Goal: Task Accomplishment & Management: Use online tool/utility

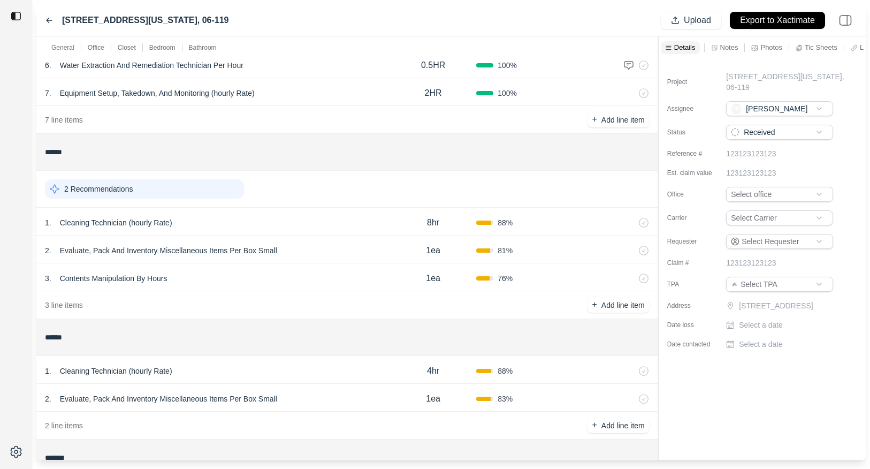
scroll to position [343, 0]
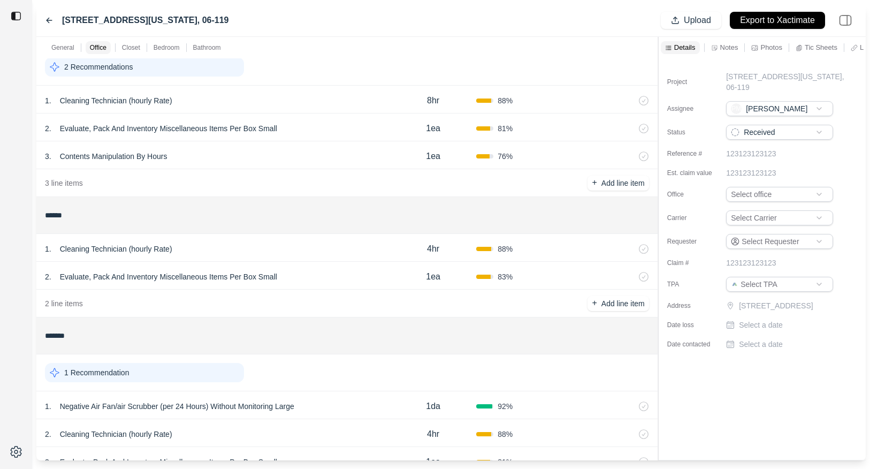
click at [255, 108] on div "1 . Cleaning Technician (hourly Rate)" at bounding box center [217, 100] width 345 height 15
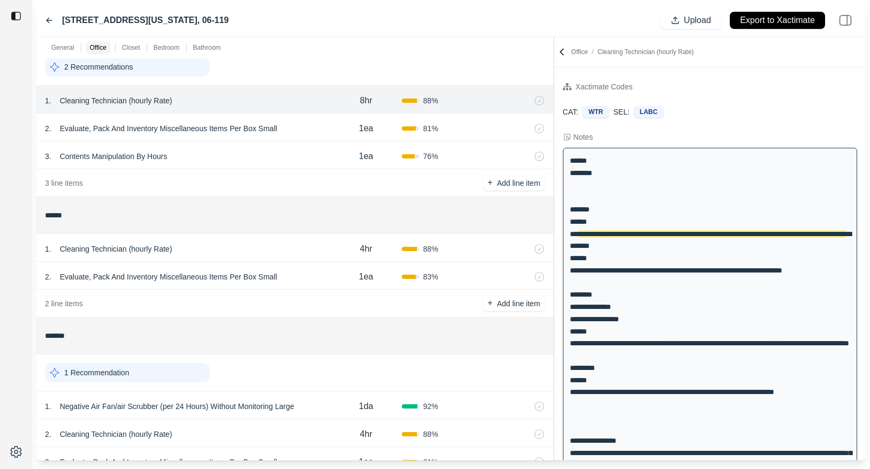
click at [554, 129] on div at bounding box center [554, 248] width 1 height 423
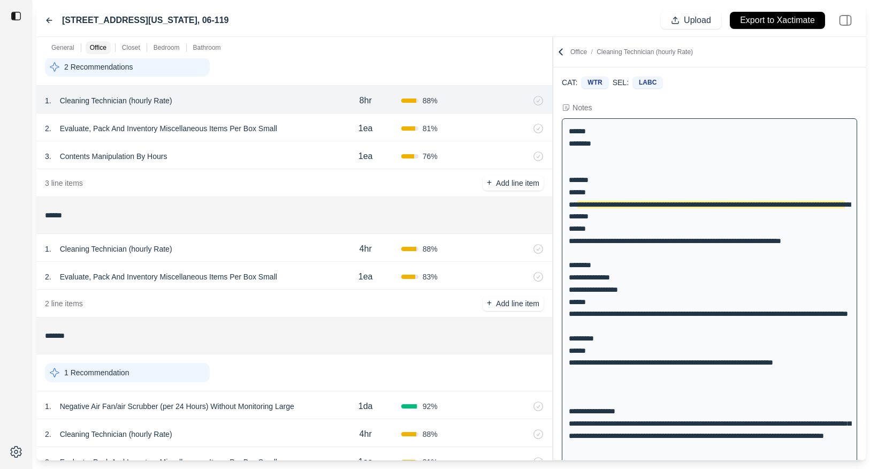
scroll to position [320, 0]
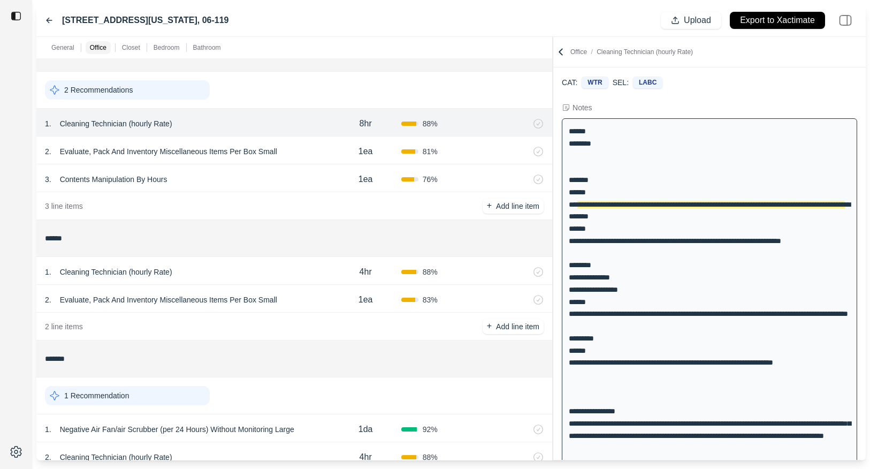
click at [304, 151] on div "2 . Evaluate, Pack And Inventory Miscellaneous Items Per Box Small" at bounding box center [187, 151] width 285 height 15
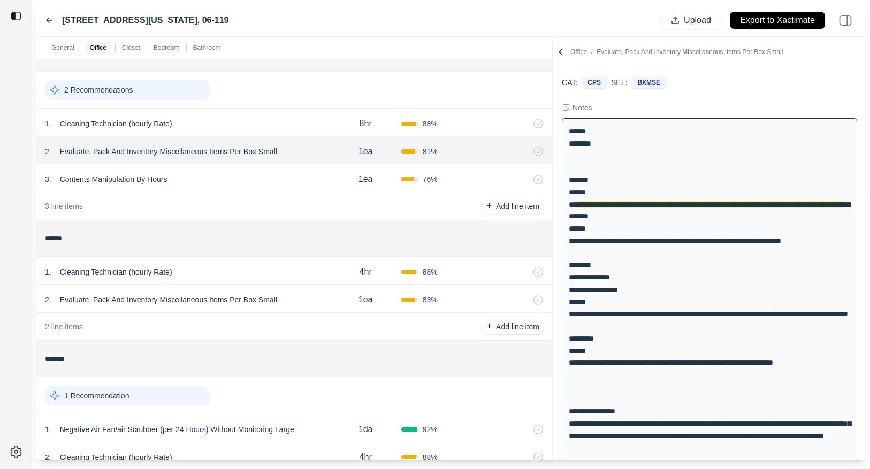
scroll to position [0, 0]
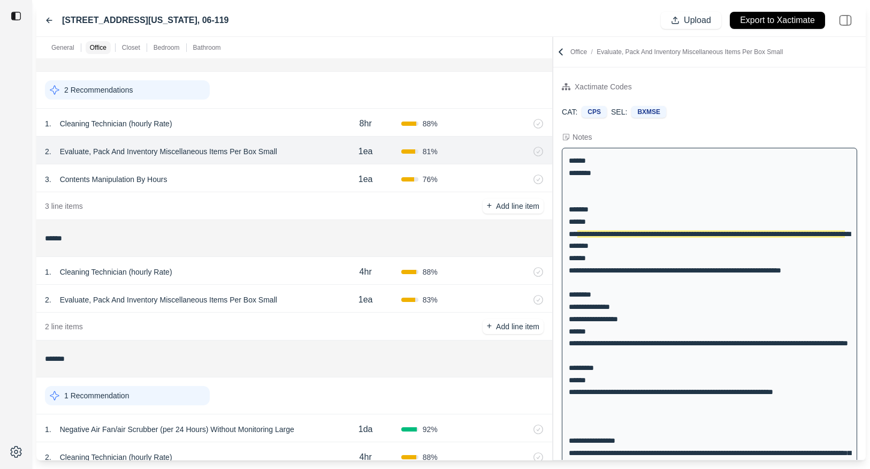
click at [236, 180] on div "3 . Contents Manipulation By Hours" at bounding box center [187, 179] width 285 height 15
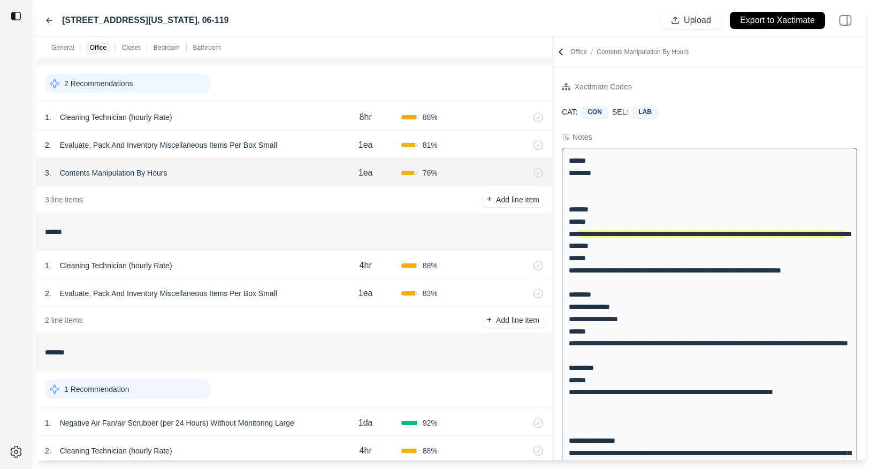
scroll to position [324, 0]
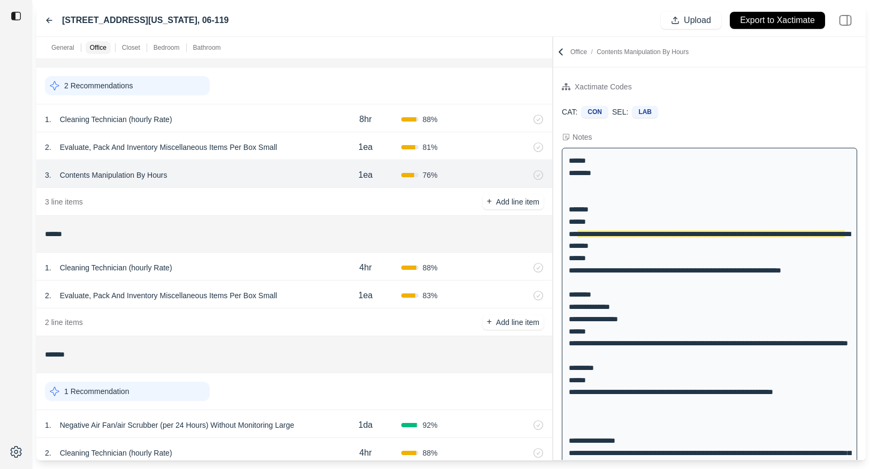
click at [302, 278] on div "1 . Cleaning Technician (hourly Rate) 4hr 88 %" at bounding box center [294, 266] width 516 height 28
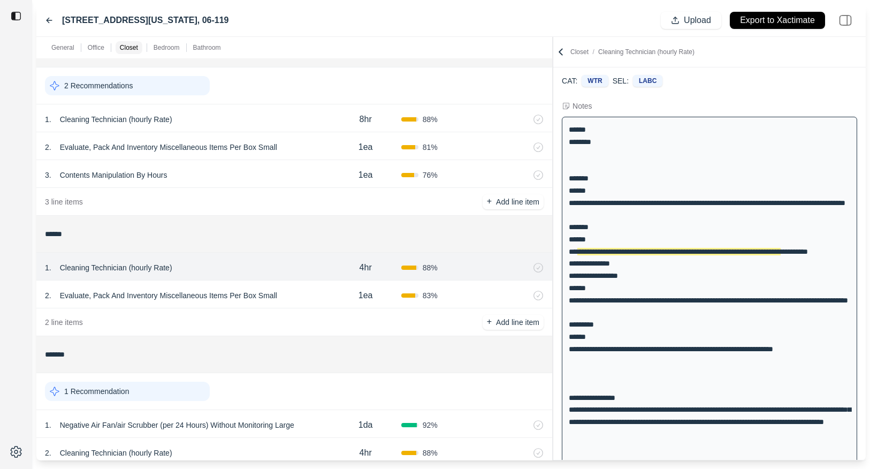
scroll to position [353, 0]
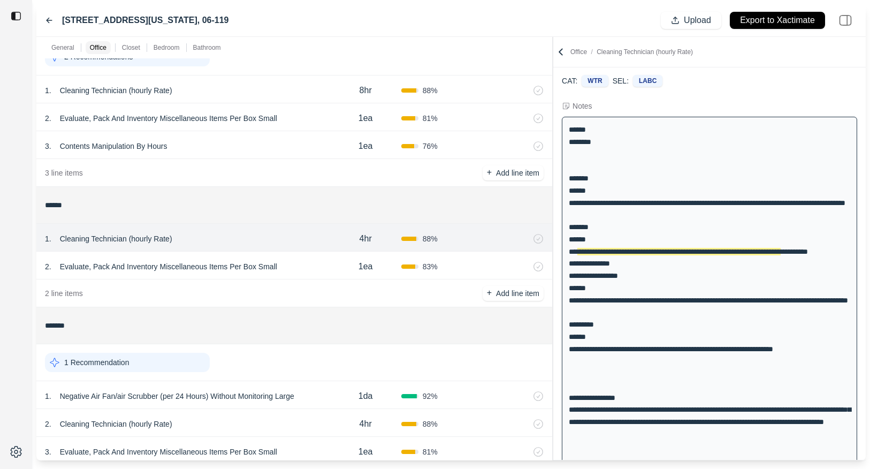
click at [336, 269] on div "1ea" at bounding box center [365, 266] width 71 height 21
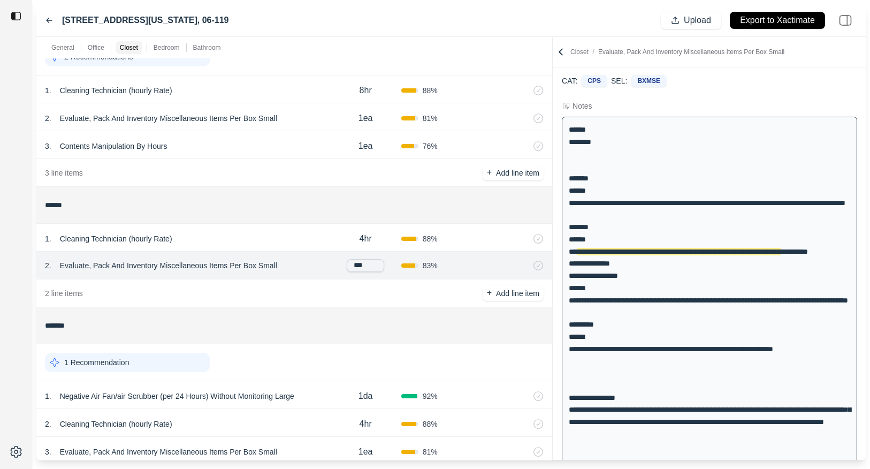
click at [323, 240] on div "1 . Cleaning Technician (hourly Rate)" at bounding box center [187, 238] width 285 height 15
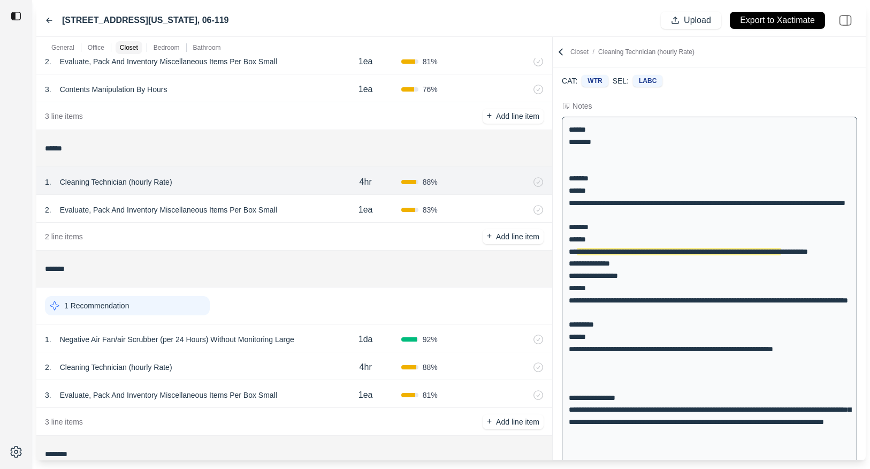
scroll to position [440, 0]
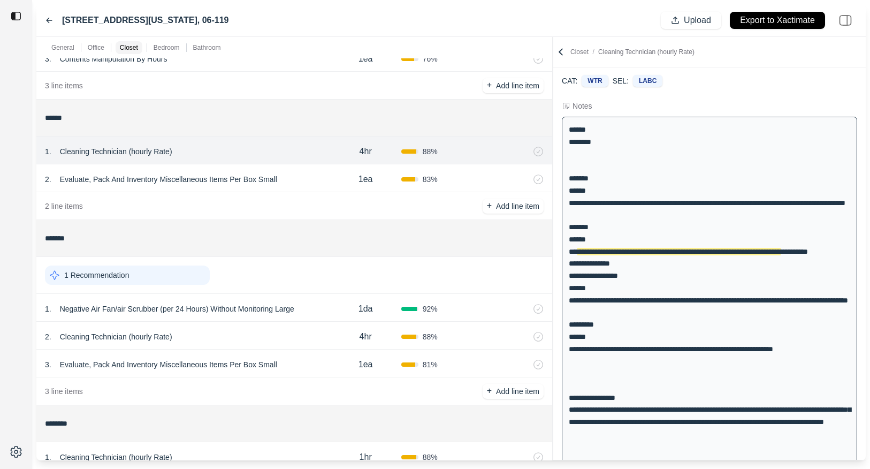
click at [335, 309] on div "1da" at bounding box center [365, 308] width 71 height 21
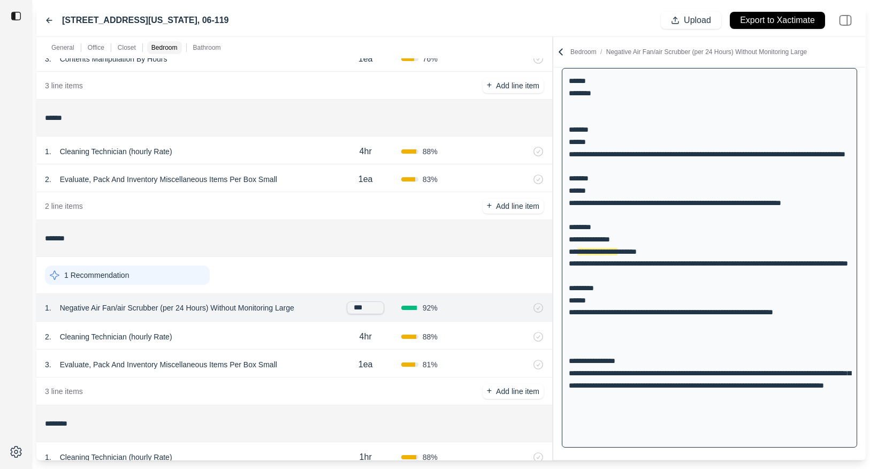
scroll to position [462, 0]
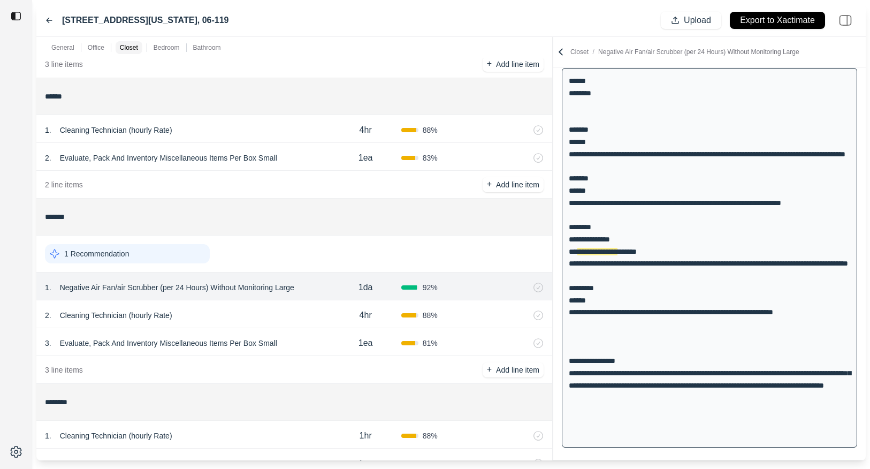
click at [267, 319] on div "2 . Cleaning Technician (hourly Rate)" at bounding box center [187, 315] width 285 height 15
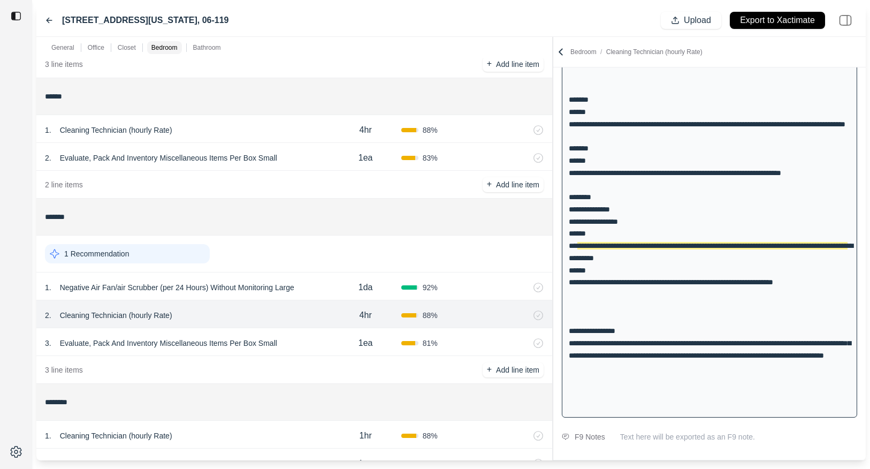
scroll to position [480, 0]
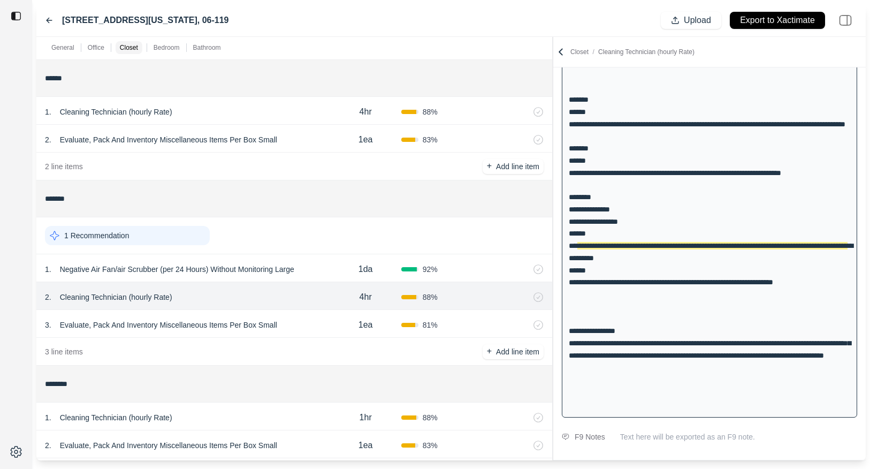
click at [311, 322] on div "3 . Evaluate, Pack And Inventory Miscellaneous Items Per Box Small" at bounding box center [187, 324] width 285 height 15
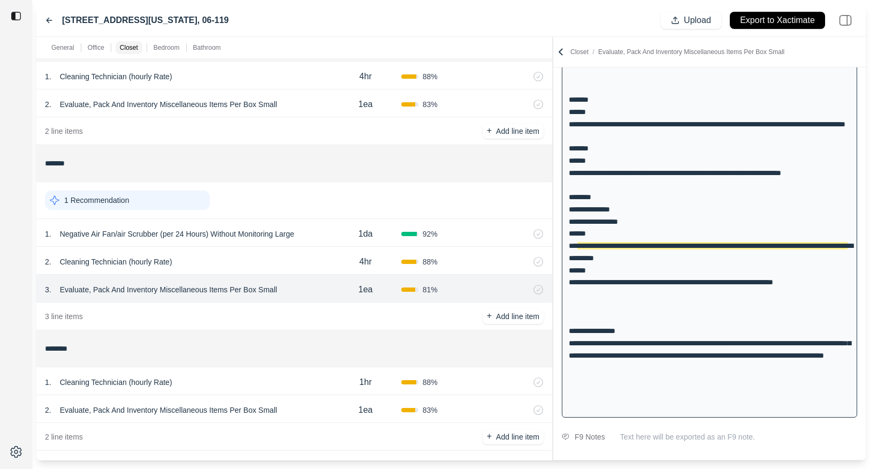
scroll to position [523, 0]
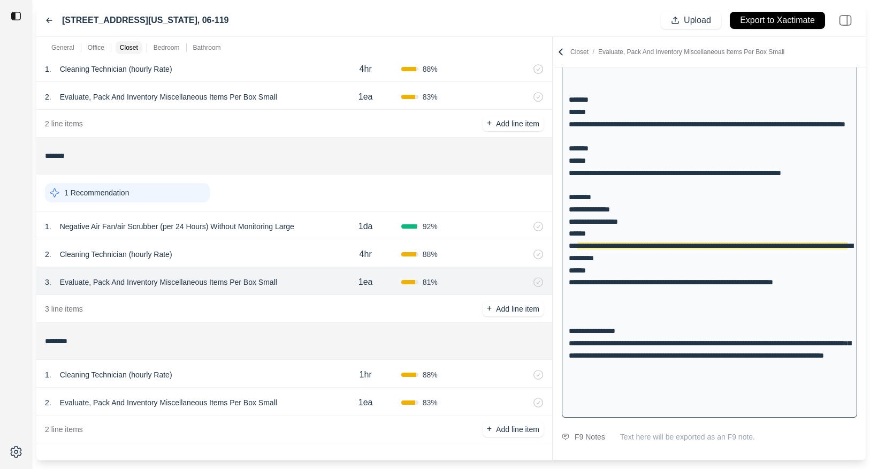
click at [312, 385] on div "1 . Cleaning Technician (hourly Rate) 1hr 88 %" at bounding box center [294, 373] width 516 height 28
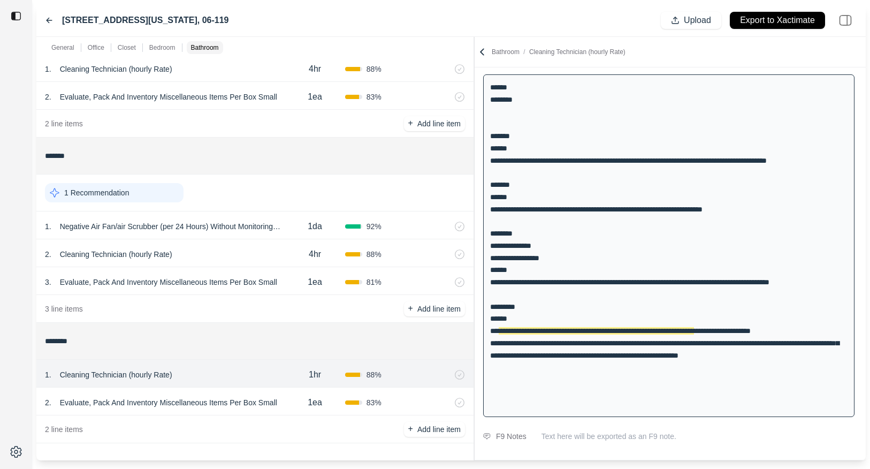
scroll to position [73, 0]
click at [474, 230] on div at bounding box center [474, 248] width 1 height 423
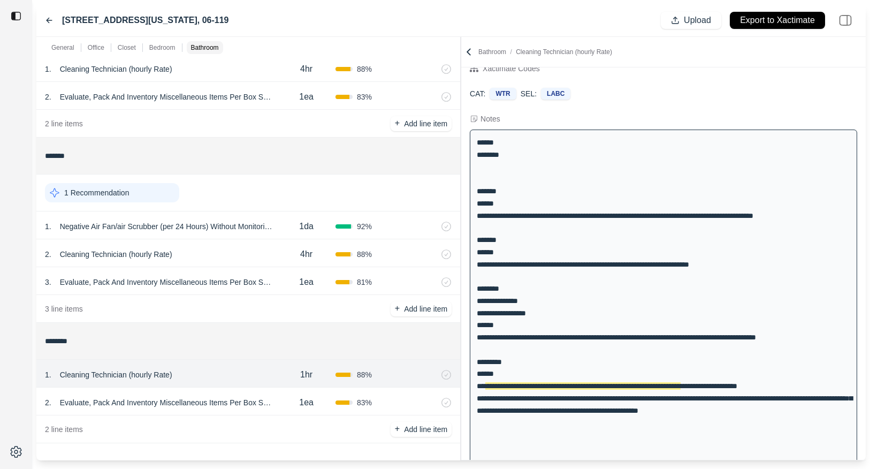
scroll to position [0, 0]
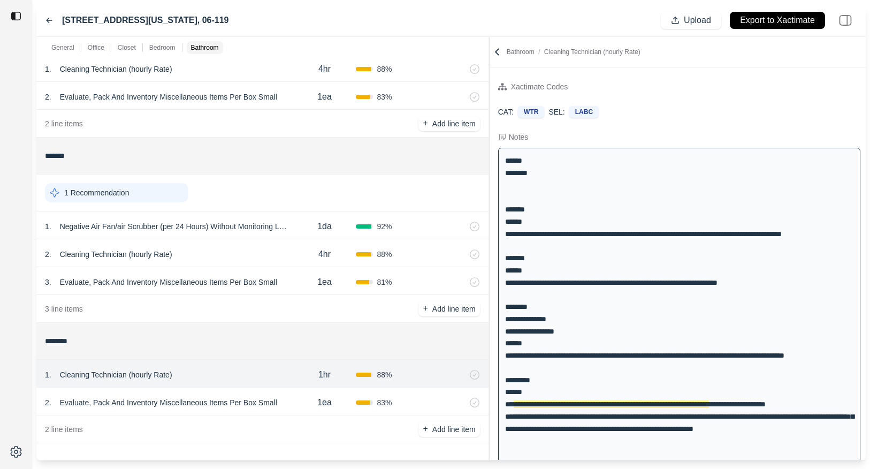
click at [489, 138] on div at bounding box center [489, 248] width 1 height 423
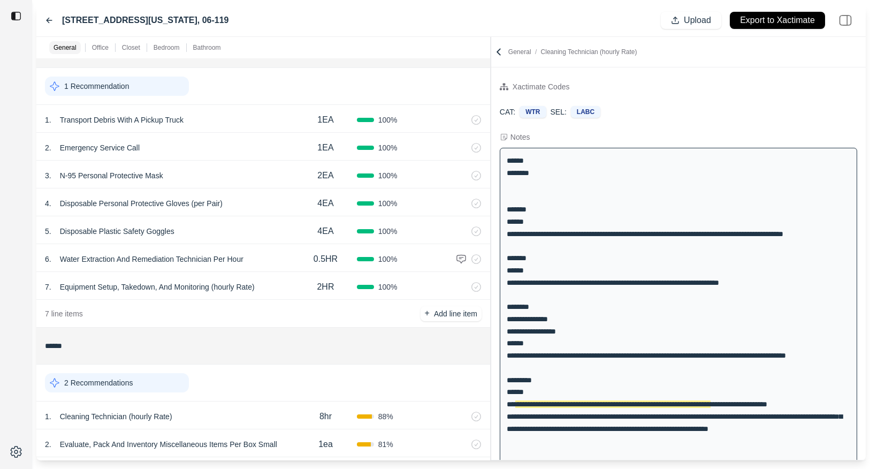
scroll to position [83, 0]
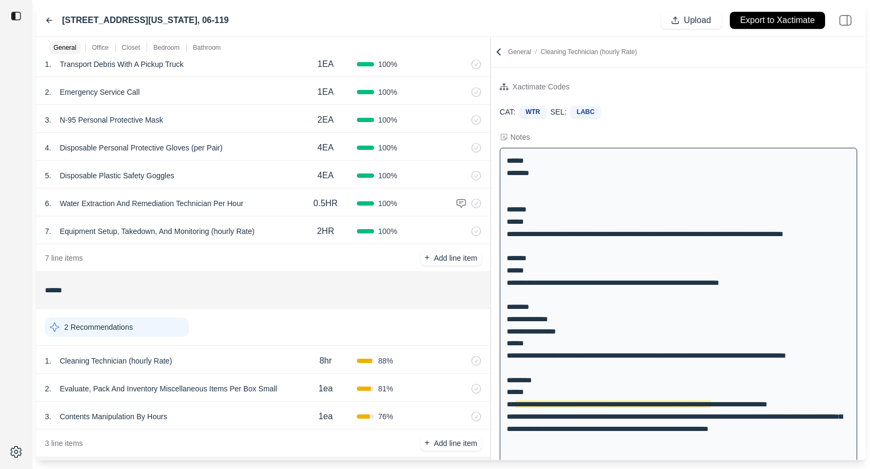
click at [49, 19] on icon at bounding box center [49, 20] width 9 height 9
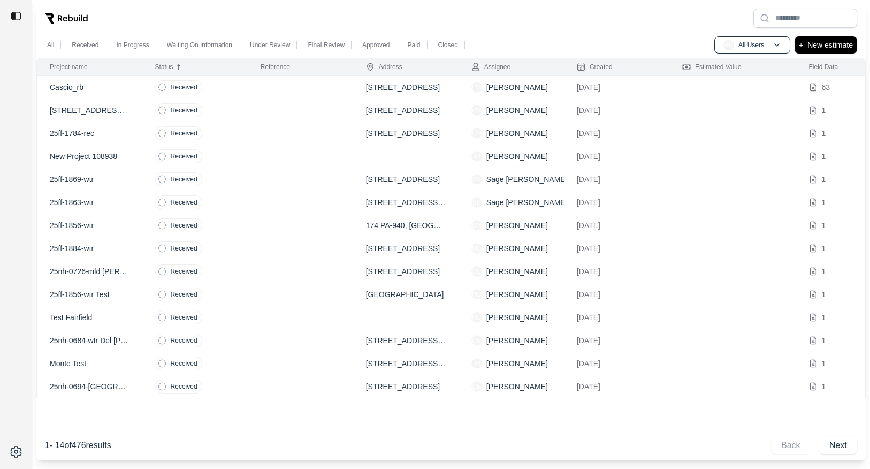
click at [228, 66] on div "Status" at bounding box center [195, 67] width 80 height 9
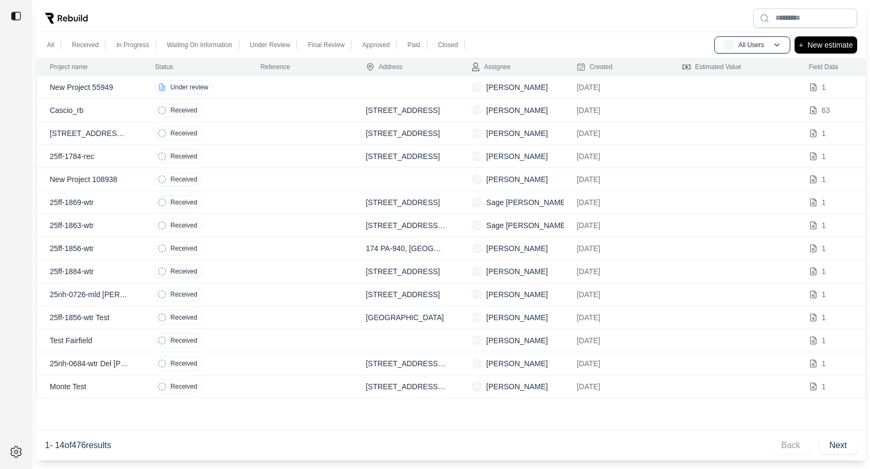
click at [48, 44] on p "All" at bounding box center [50, 45] width 7 height 9
click at [625, 66] on div "Created" at bounding box center [617, 67] width 80 height 9
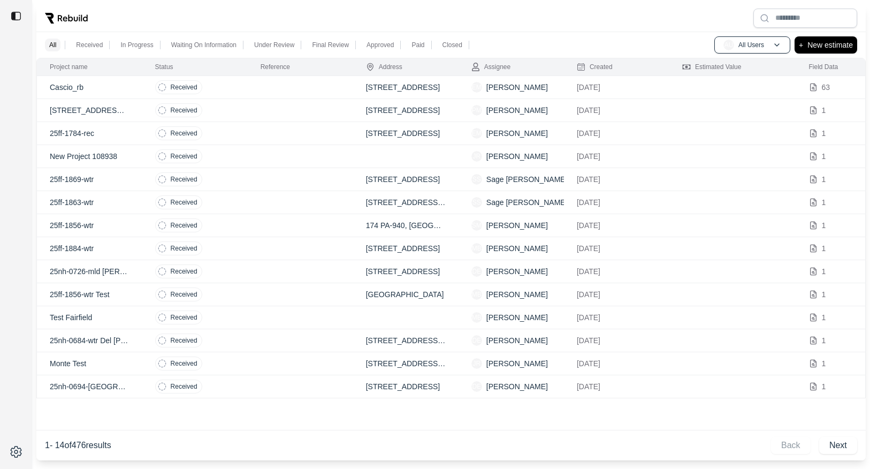
click at [254, 90] on td at bounding box center [300, 87] width 105 height 23
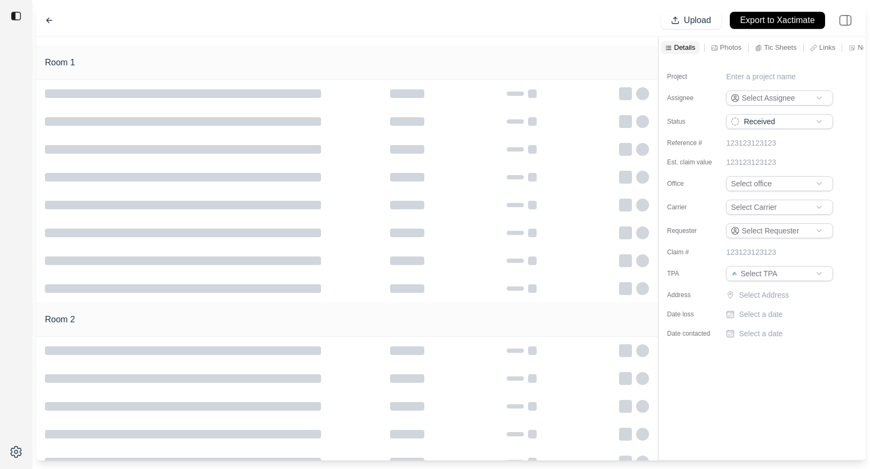
type input "**********"
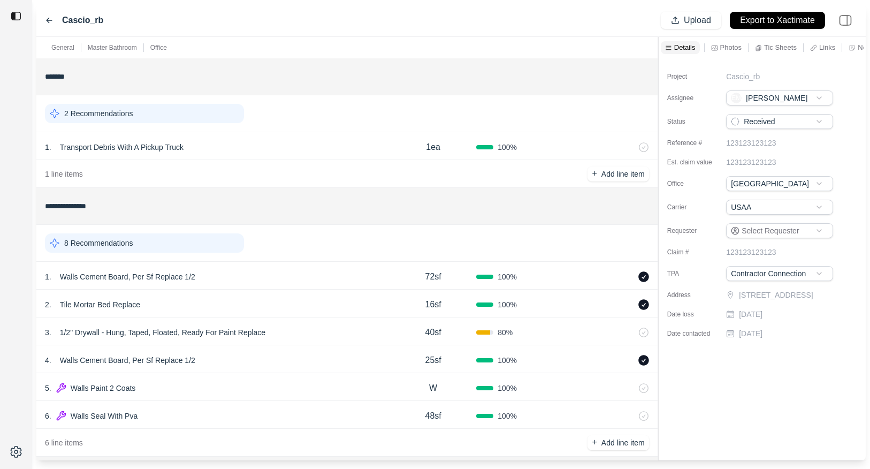
click at [289, 275] on div "1 . Walls Cement Board, Per Sf Replace 1/2" at bounding box center [217, 276] width 345 height 15
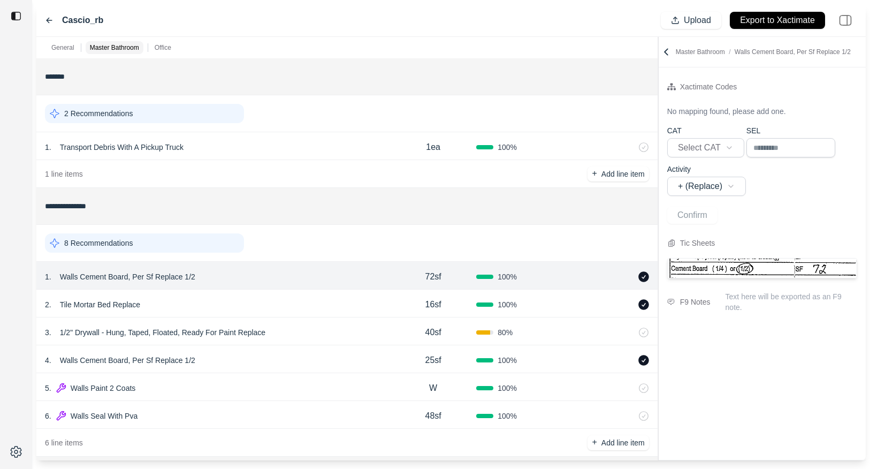
click at [175, 276] on p "Walls Cement Board, Per Sf Replace 1/2" at bounding box center [128, 276] width 144 height 15
click at [12, 340] on div at bounding box center [16, 234] width 32 height 469
click at [277, 304] on div "2 . Tile Mortar Bed Replace" at bounding box center [217, 304] width 345 height 15
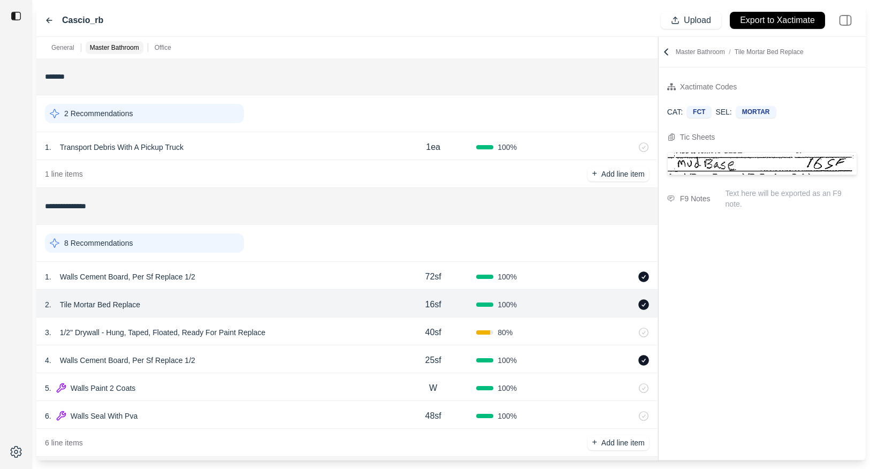
click at [286, 334] on div "3 . 1/2" Drywall - Hung, Taped, Floated, Ready For Paint Replace" at bounding box center [217, 332] width 345 height 15
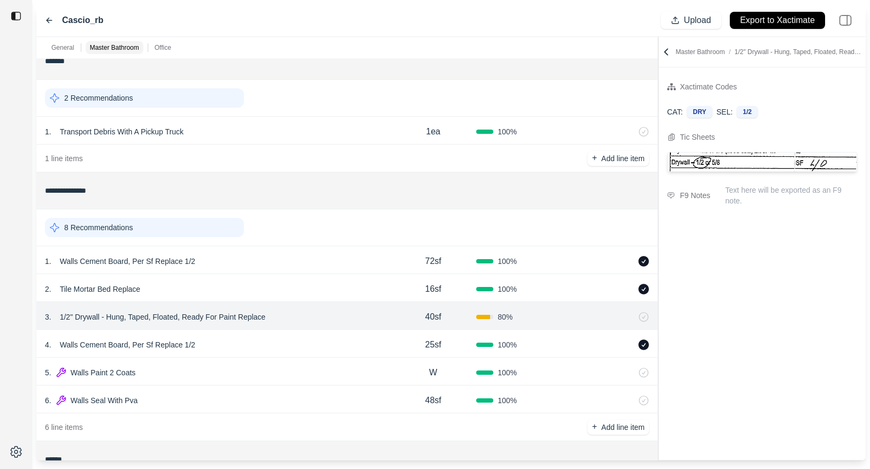
scroll to position [18, 0]
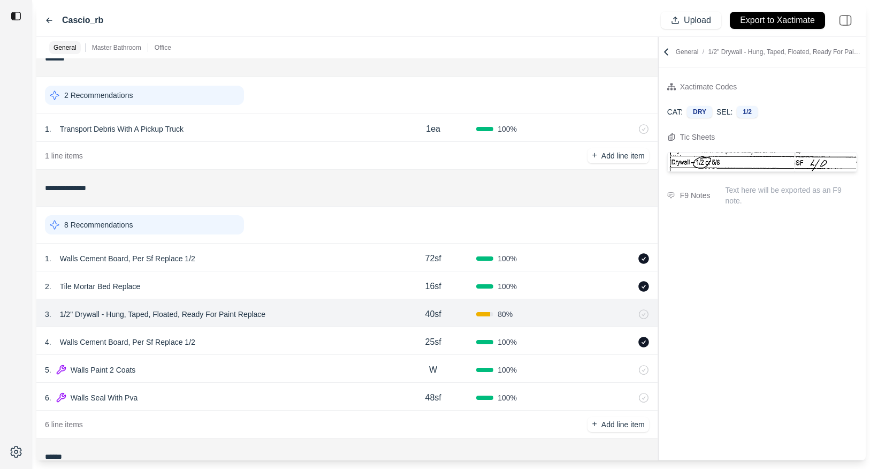
click at [145, 223] on div "8 Recommendations" at bounding box center [144, 224] width 199 height 19
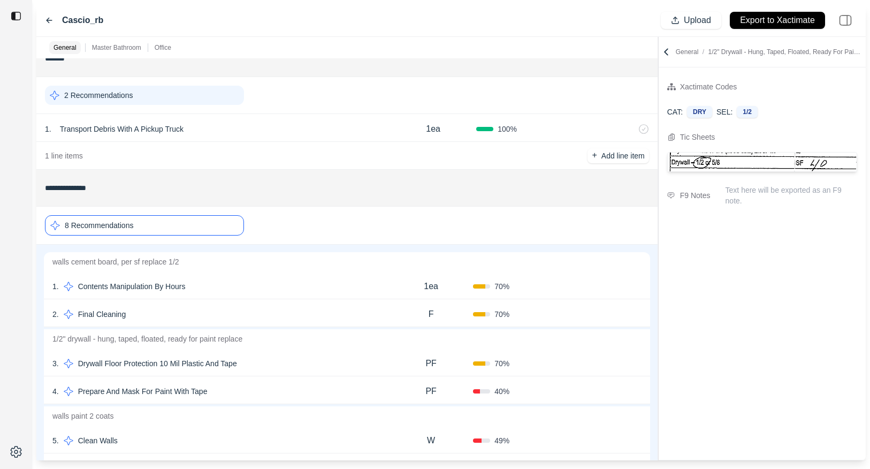
click at [218, 289] on div "1 . Contents Manipulation By Hours" at bounding box center [220, 286] width 336 height 15
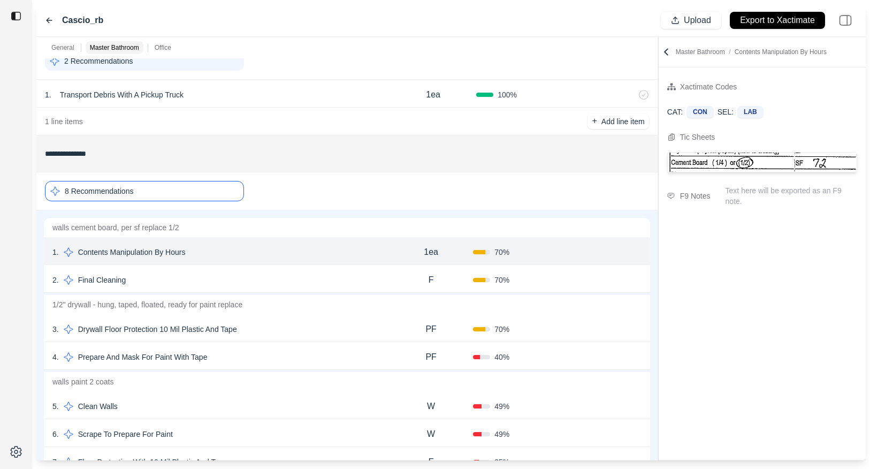
scroll to position [51, 0]
click at [222, 278] on div "2 . Final Cleaning" at bounding box center [220, 280] width 336 height 15
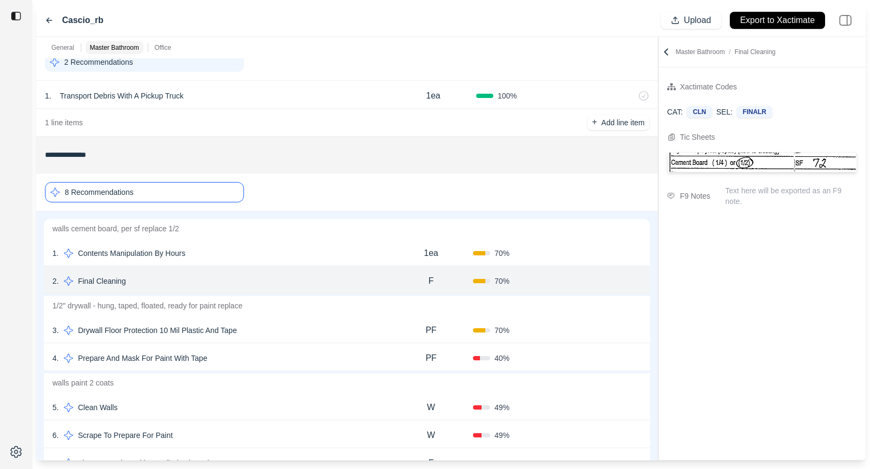
click at [297, 328] on div "3 . Drywall Floor Protection 10 Mil Plastic And Tape" at bounding box center [220, 330] width 336 height 15
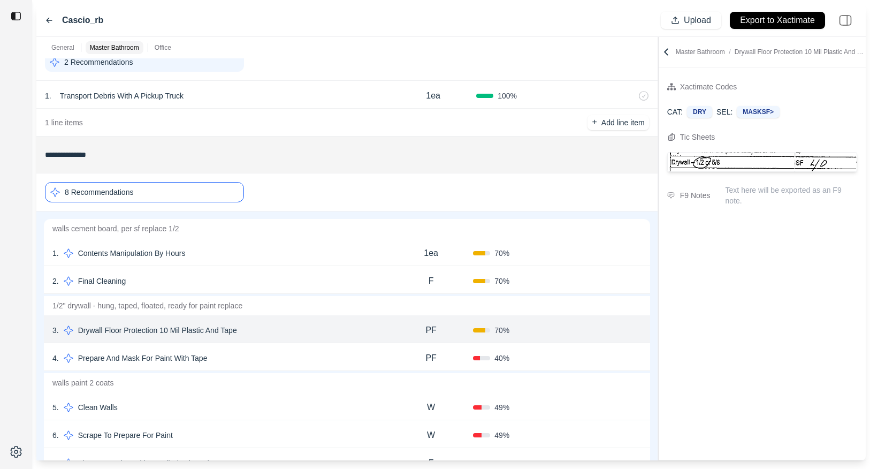
scroll to position [87, 0]
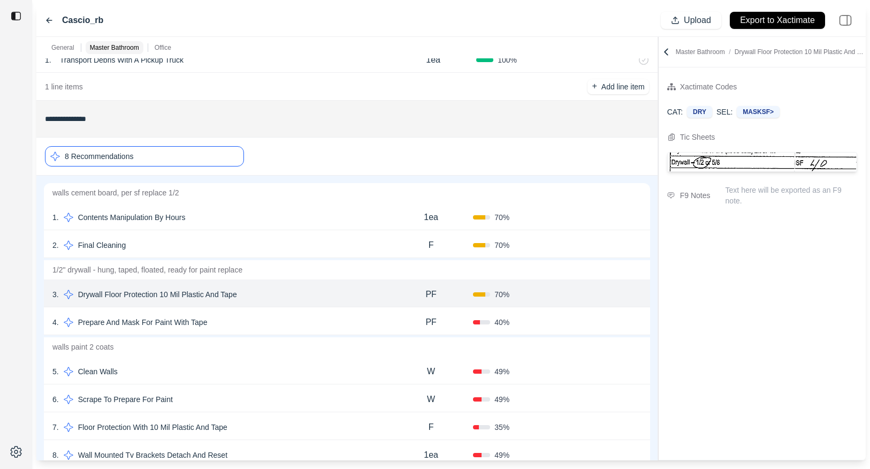
click at [298, 312] on div "4 . Prepare And Mask For Paint With Tape PF 40 % Confirm" at bounding box center [347, 321] width 606 height 28
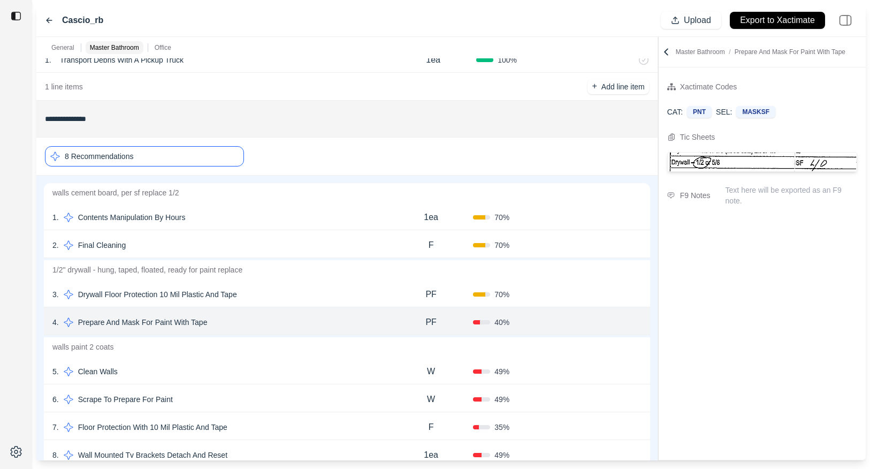
click at [254, 368] on div "5 . Clean Walls" at bounding box center [220, 371] width 336 height 15
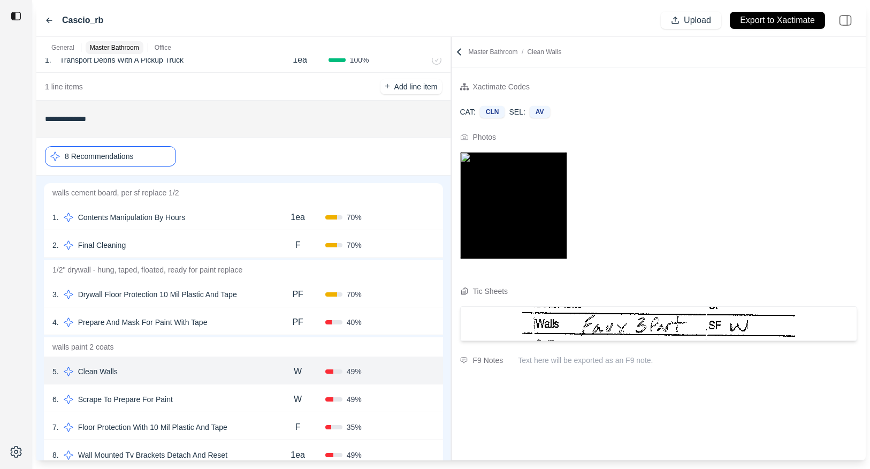
click at [427, 116] on div "**********" at bounding box center [450, 248] width 829 height 423
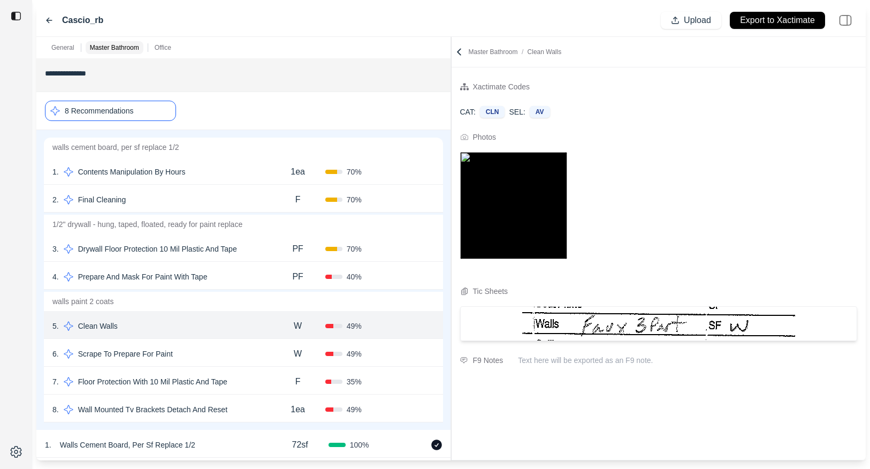
scroll to position [139, 0]
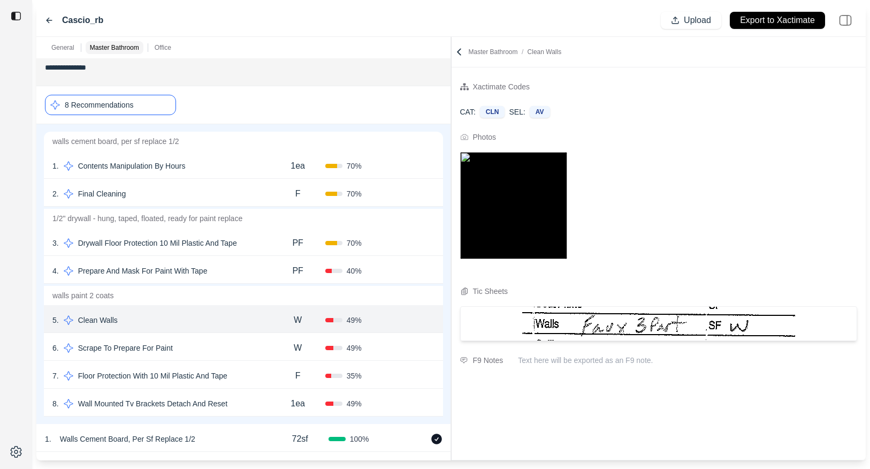
click at [225, 346] on div "6 . Scrape To Prepare For Paint" at bounding box center [161, 347] width 218 height 15
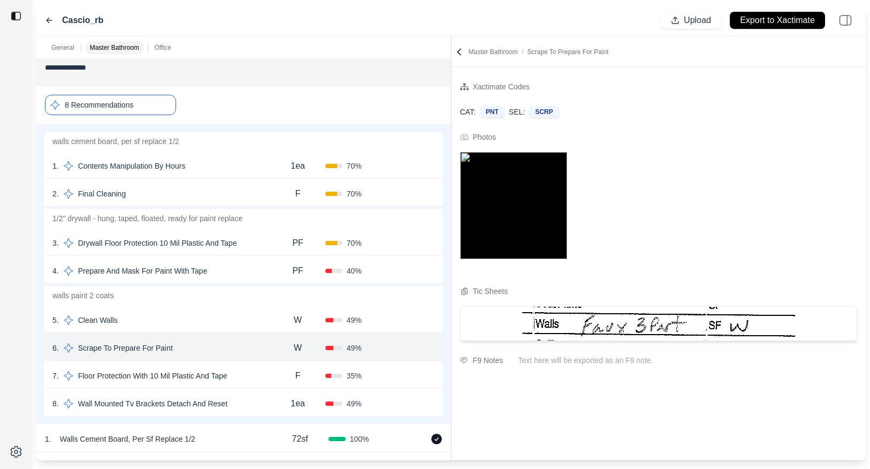
click at [263, 381] on div "7 . Floor Protection With 10 Mil Plastic And Tape" at bounding box center [161, 375] width 218 height 15
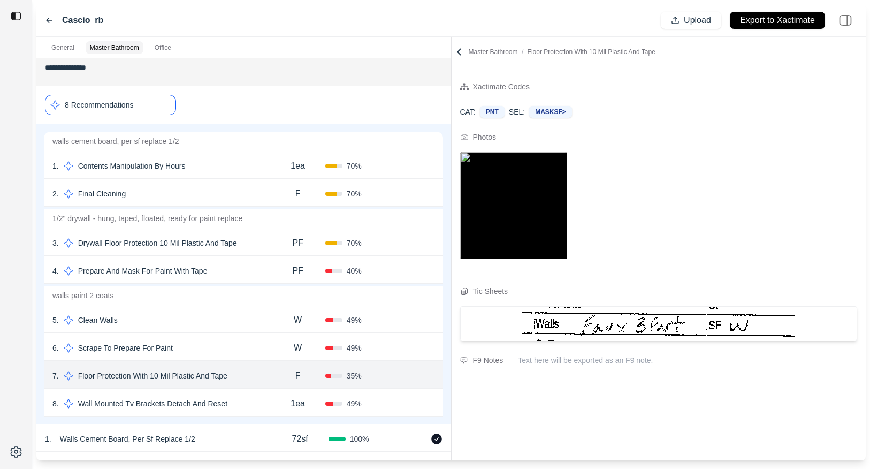
click at [260, 411] on div "8 . Wall Mounted Tv Brackets Detach And Reset 1ea 49 % Confirm" at bounding box center [243, 402] width 399 height 28
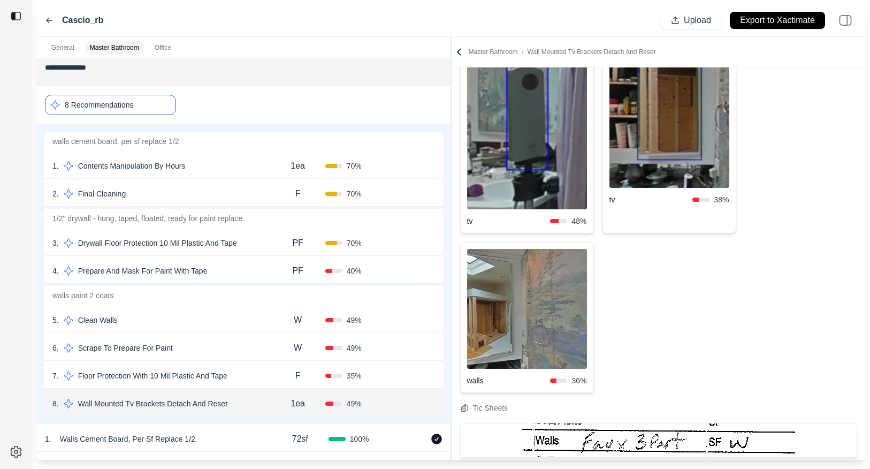
scroll to position [125, 0]
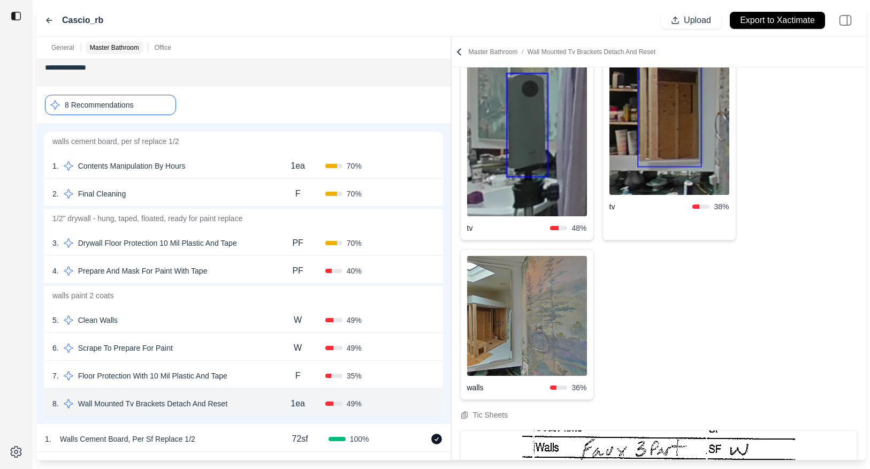
click at [246, 321] on div "5 . Clean Walls" at bounding box center [161, 319] width 218 height 15
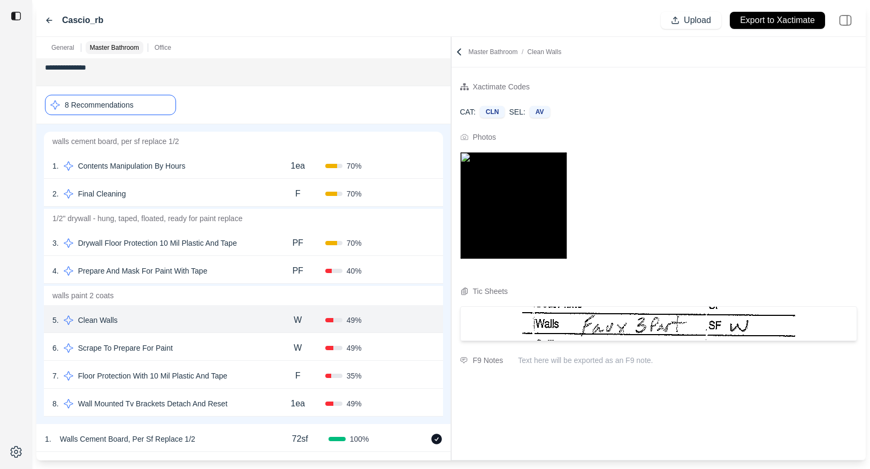
click at [255, 406] on div "8 . Wall Mounted Tv Brackets Detach And Reset" at bounding box center [161, 403] width 218 height 15
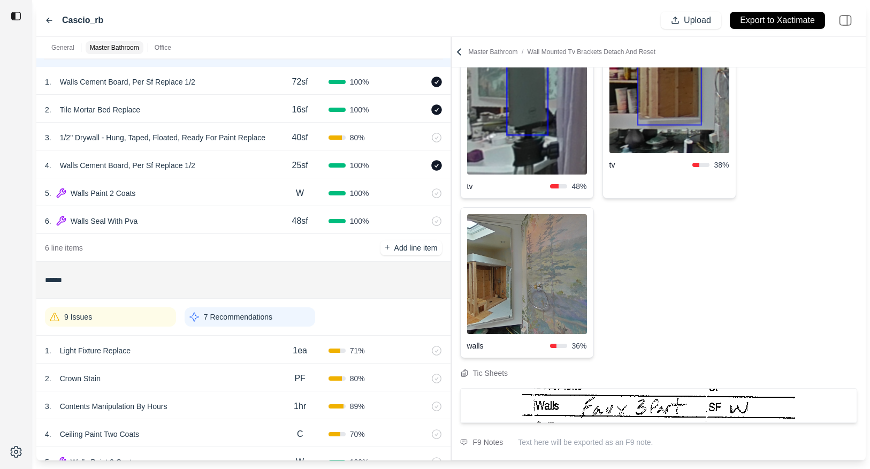
scroll to position [574, 0]
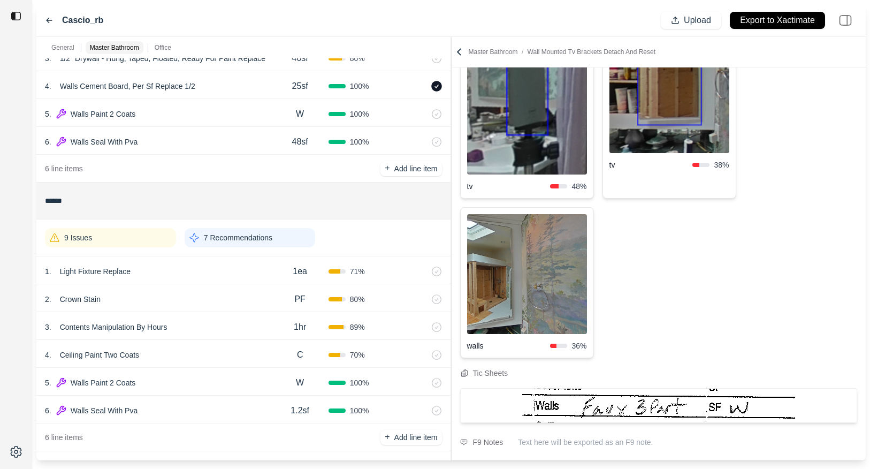
click at [252, 239] on p "7 Recommendations" at bounding box center [238, 237] width 68 height 11
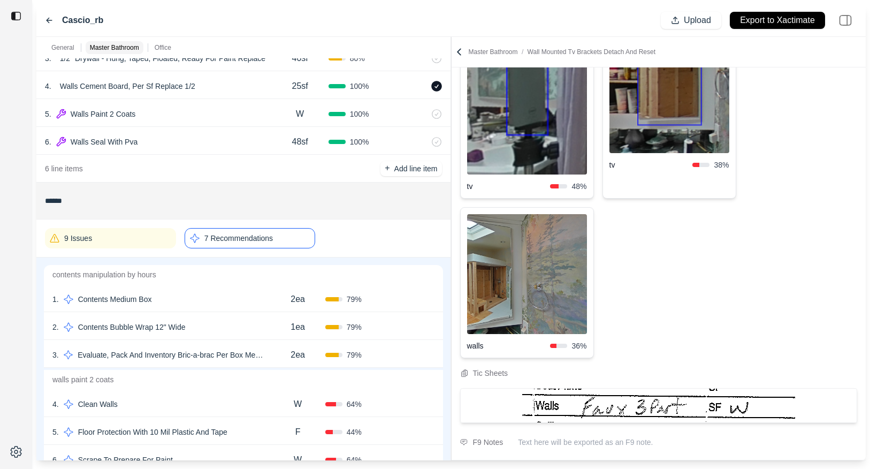
click at [209, 298] on div "1 . Contents Medium Box" at bounding box center [161, 298] width 218 height 15
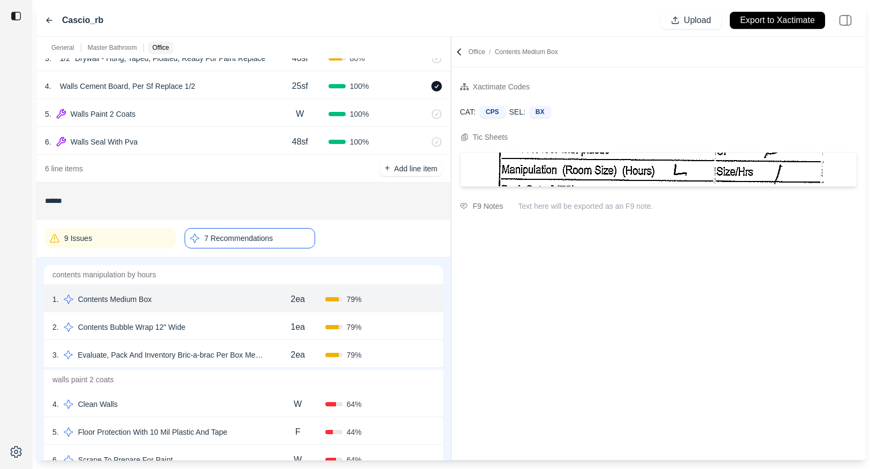
click at [250, 328] on div "2 . Contents Bubble Wrap 12" Wide" at bounding box center [161, 326] width 218 height 15
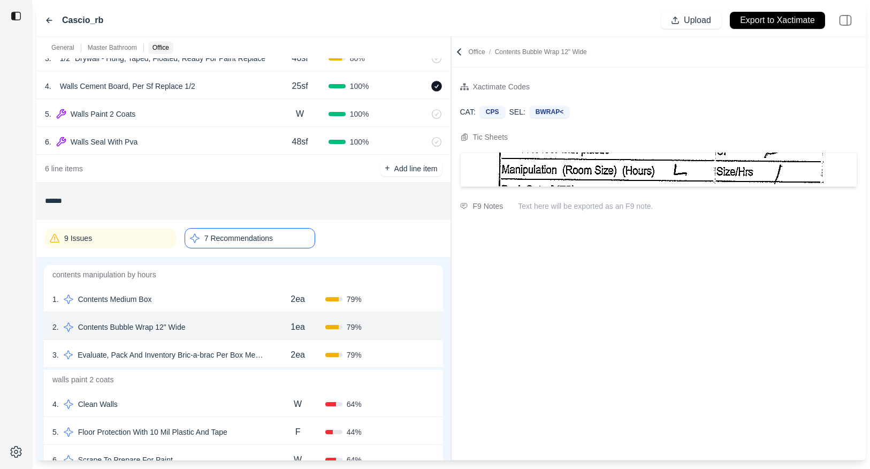
click at [276, 364] on div "2ea" at bounding box center [298, 354] width 55 height 21
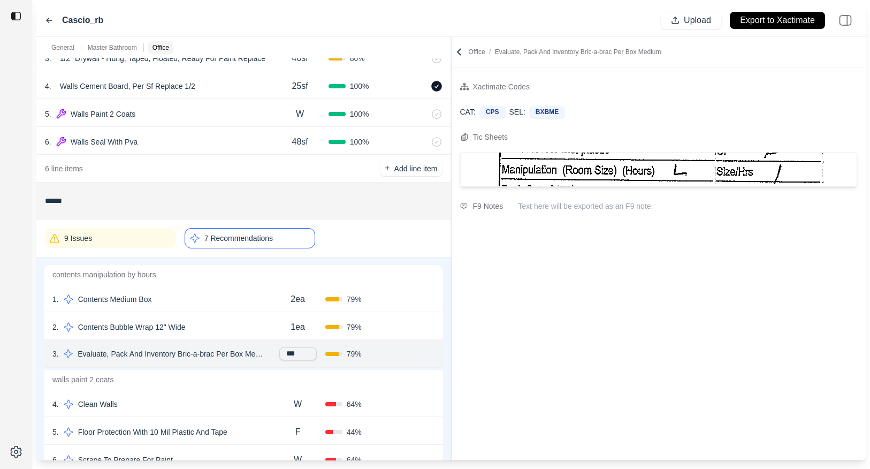
click at [221, 413] on div "4 . Clean Walls W 64 % Confirm" at bounding box center [243, 403] width 399 height 28
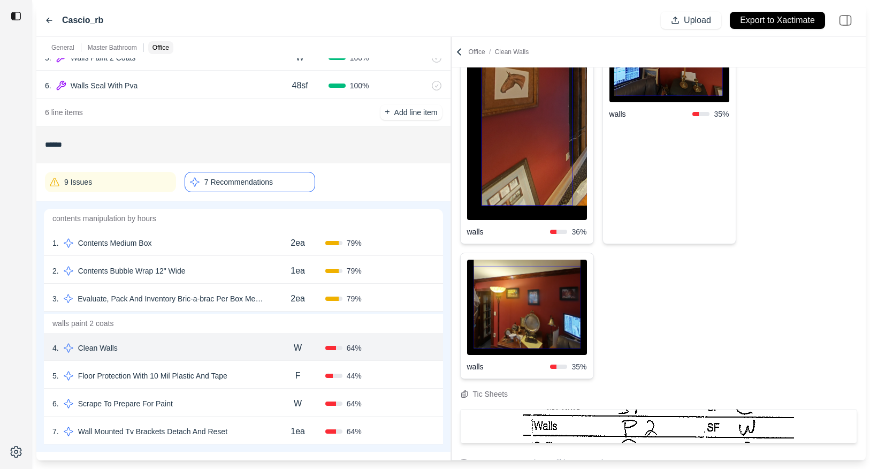
scroll to position [194, 0]
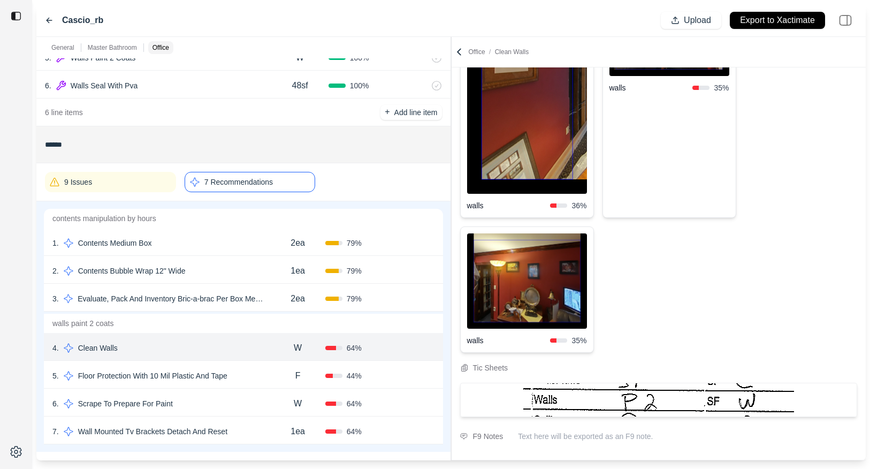
click at [259, 375] on div "5 . Floor Protection With 10 Mil Plastic And Tape" at bounding box center [161, 375] width 218 height 15
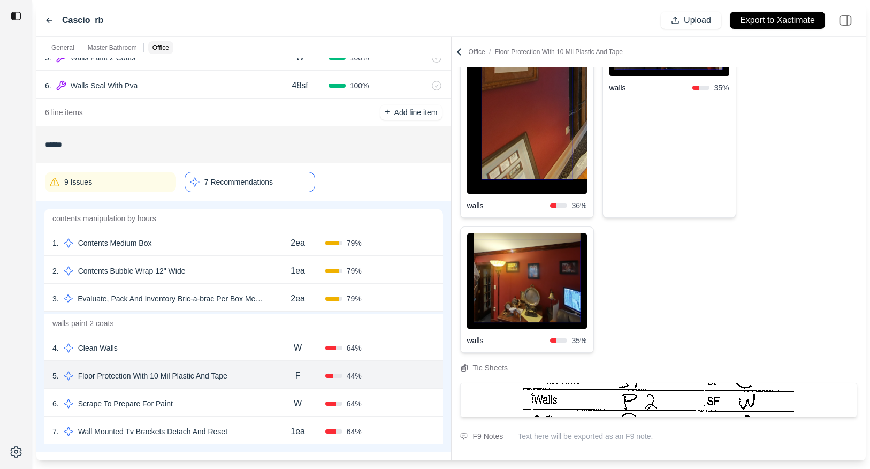
click at [249, 408] on div "6 . Scrape To Prepare For Paint" at bounding box center [161, 403] width 218 height 15
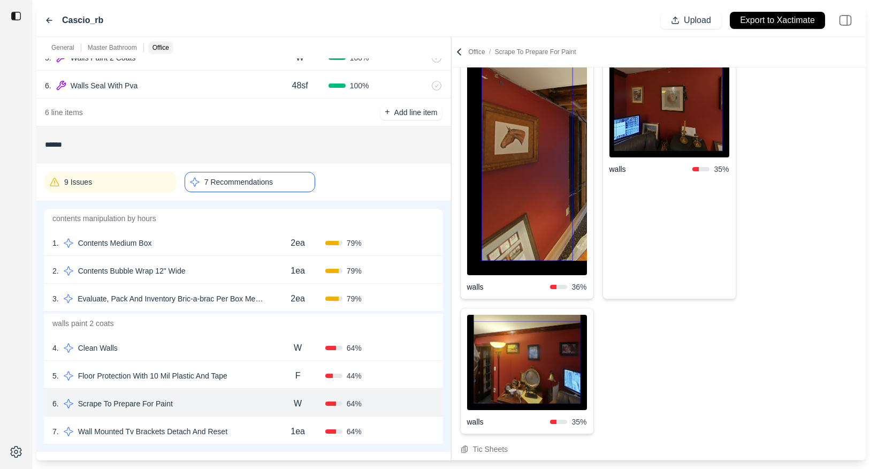
scroll to position [0, 0]
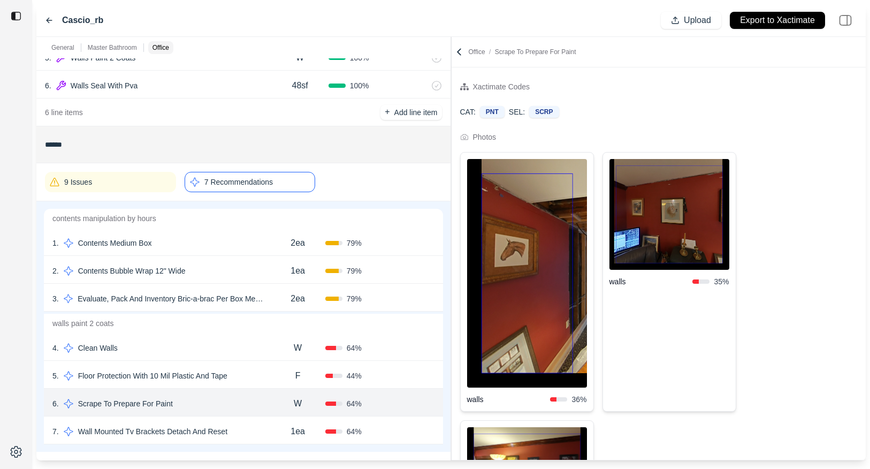
click at [262, 436] on div "7 . Wall Mounted Tv Brackets Detach And Reset" at bounding box center [161, 431] width 218 height 15
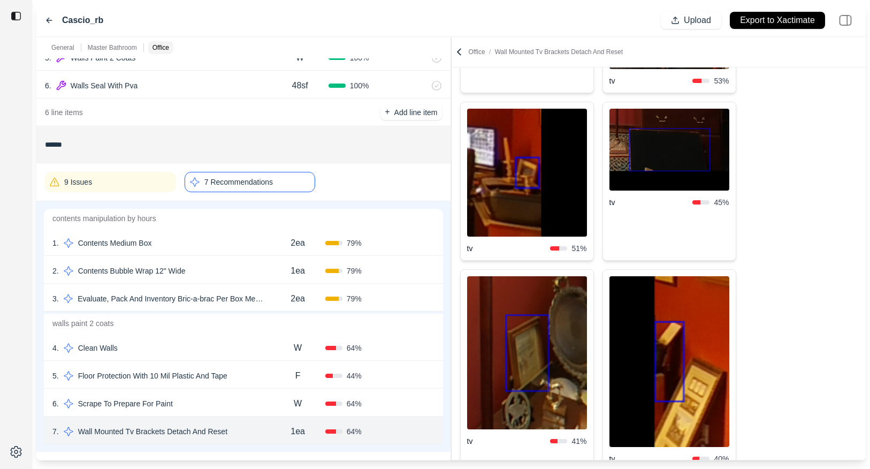
scroll to position [17, 0]
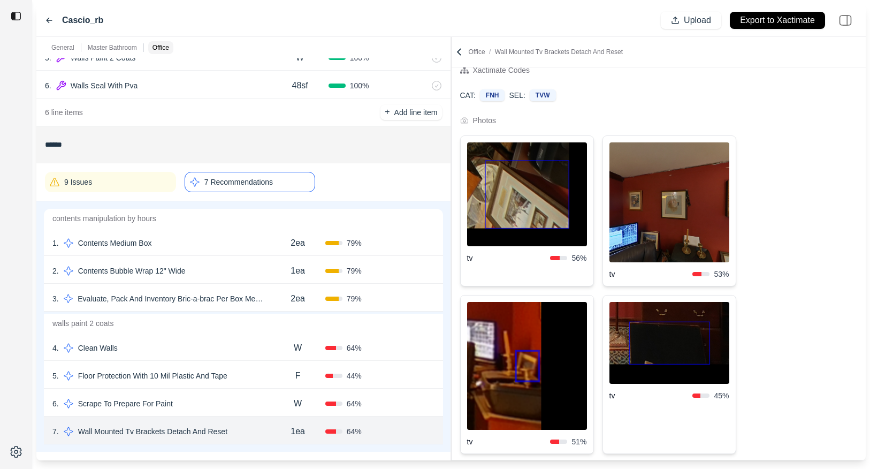
click at [556, 184] on img at bounding box center [527, 194] width 120 height 104
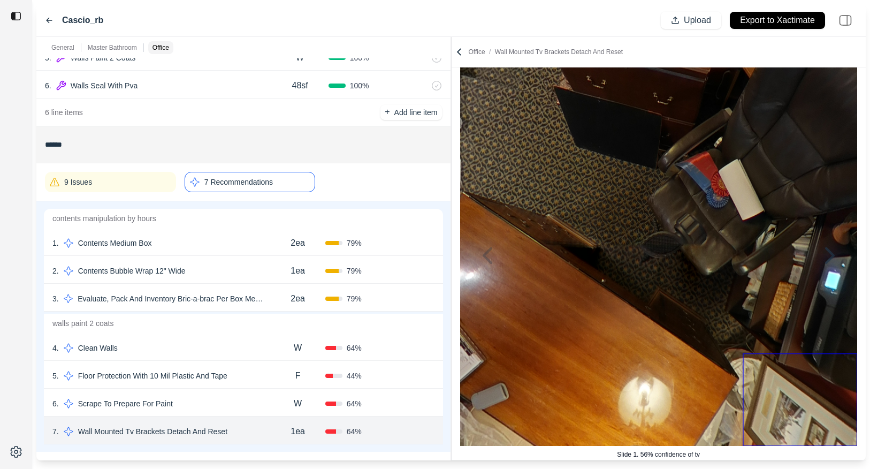
scroll to position [82, 0]
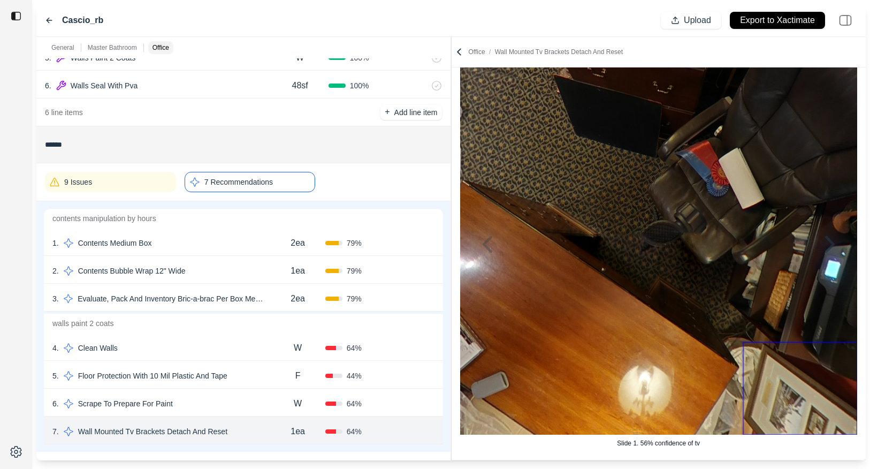
click at [821, 250] on icon at bounding box center [830, 244] width 26 height 26
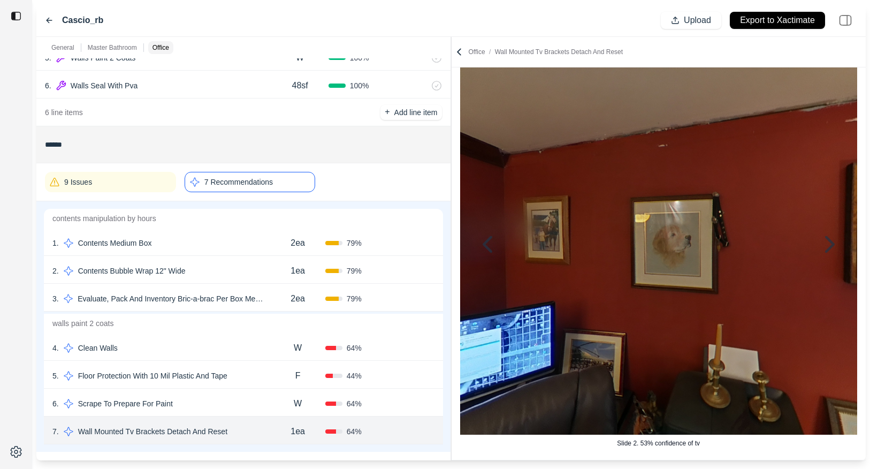
scroll to position [0, 0]
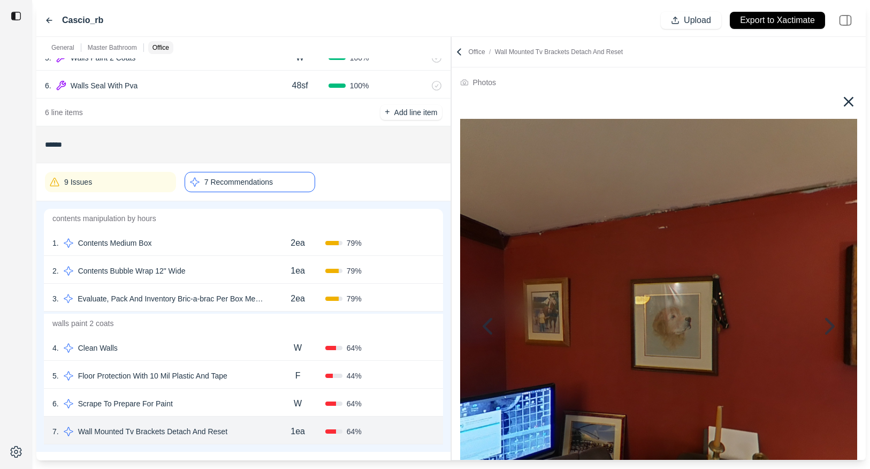
click at [848, 102] on icon at bounding box center [848, 102] width 10 height 10
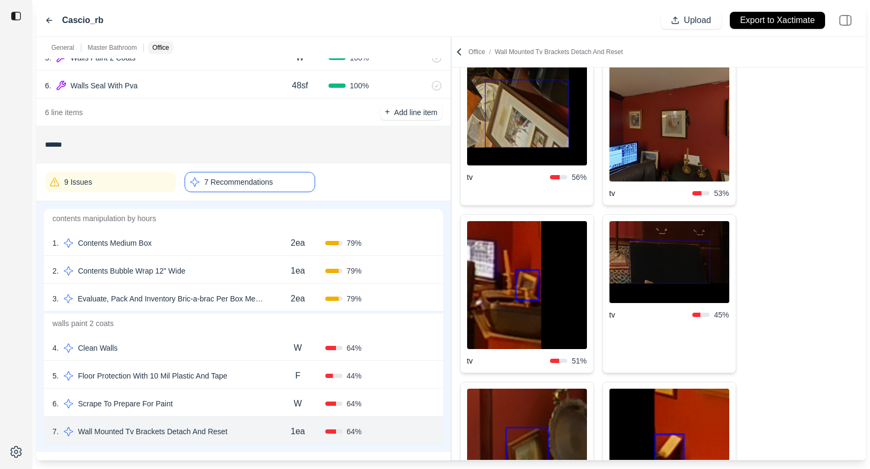
click at [684, 294] on img at bounding box center [669, 262] width 120 height 82
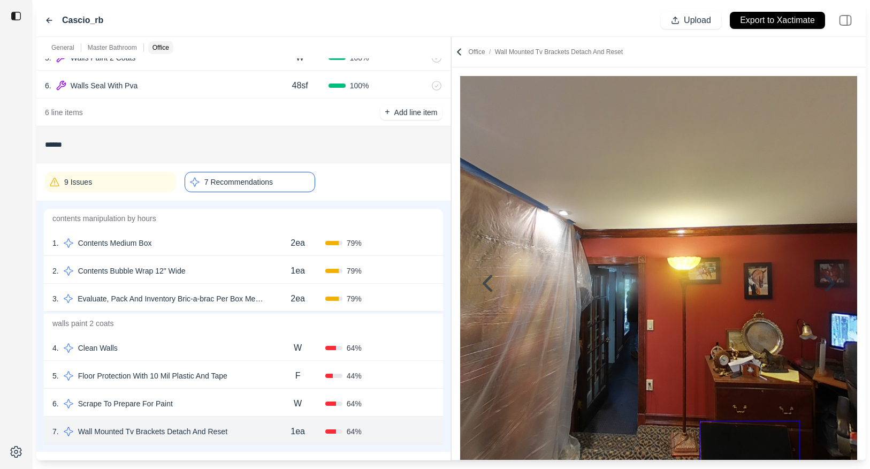
scroll to position [82, 0]
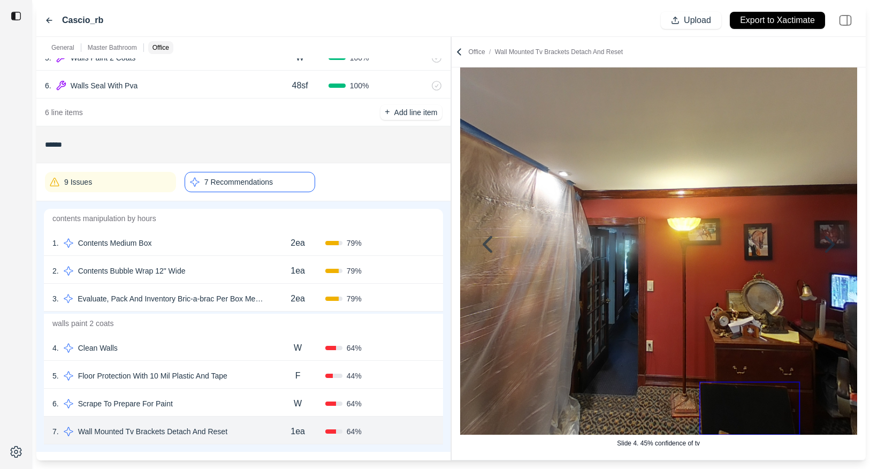
click at [835, 248] on icon at bounding box center [830, 244] width 26 height 26
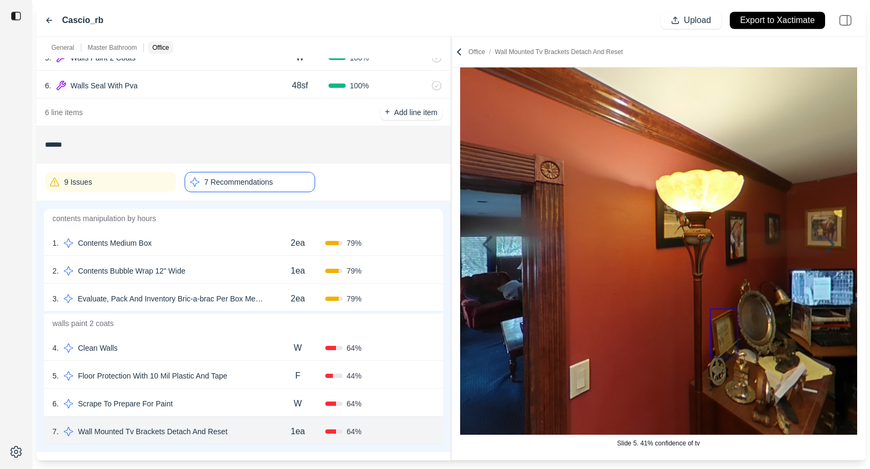
click at [842, 240] on icon at bounding box center [830, 244] width 26 height 26
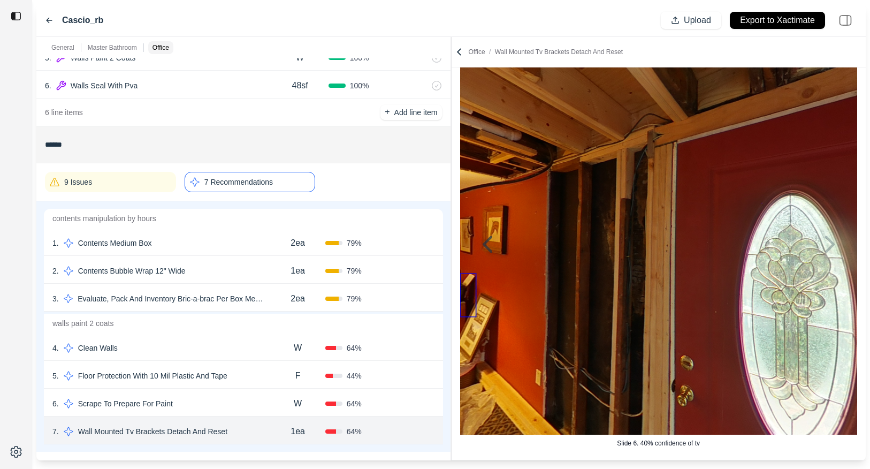
scroll to position [0, 0]
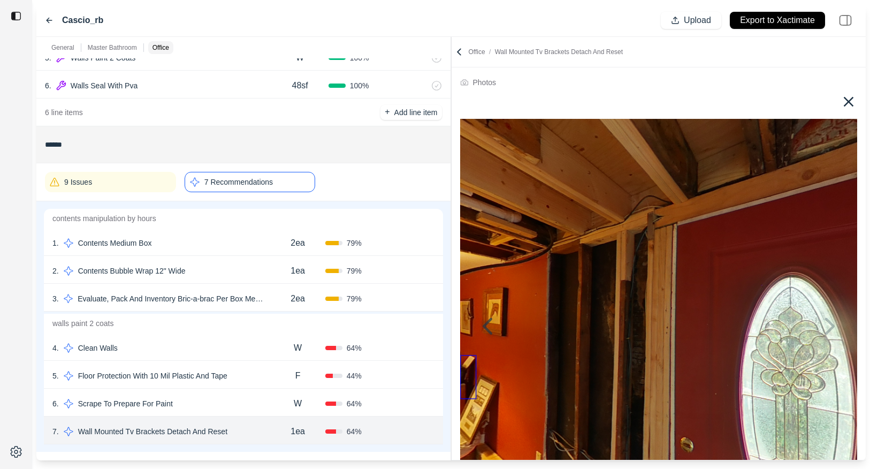
click at [853, 105] on icon at bounding box center [848, 102] width 10 height 10
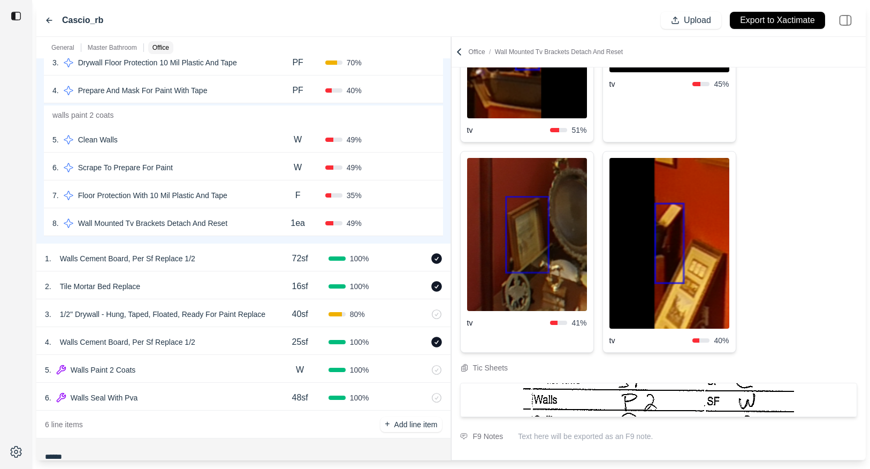
scroll to position [36, 0]
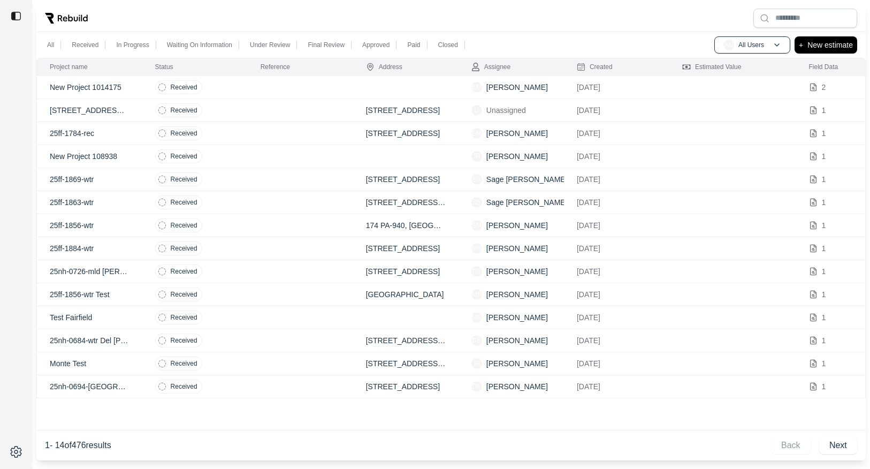
click at [153, 17] on div at bounding box center [450, 18] width 829 height 28
